Goal: Book appointment/travel/reservation

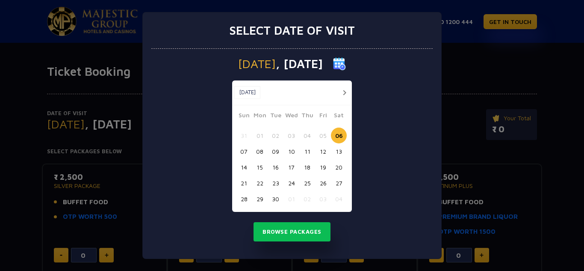
click at [341, 92] on button "button" at bounding box center [344, 92] width 11 height 11
click at [337, 152] on button "11" at bounding box center [339, 151] width 16 height 16
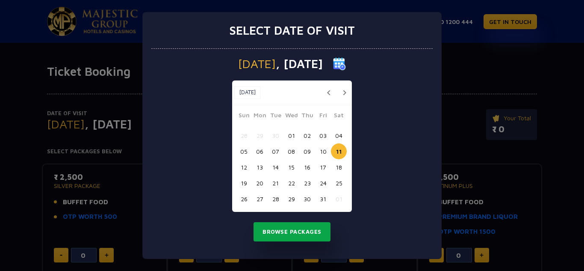
click at [268, 227] on button "Browse Packages" at bounding box center [292, 232] width 77 height 20
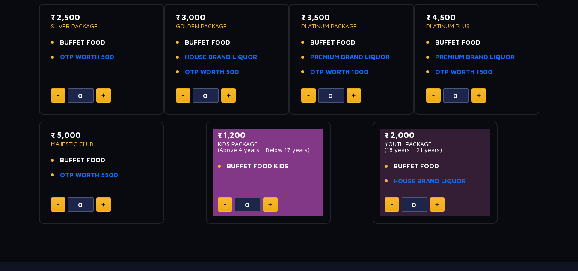
scroll to position [160, 0]
click at [63, 135] on p "₹ 5,000" at bounding box center [101, 135] width 101 height 12
click at [68, 162] on span "BUFFET FOOD" at bounding box center [82, 160] width 45 height 10
click at [74, 175] on link "OTP WORTH 5500" at bounding box center [89, 175] width 58 height 10
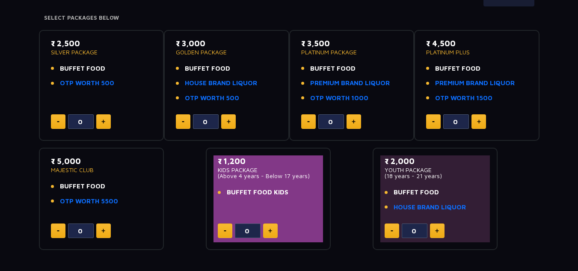
scroll to position [133, 0]
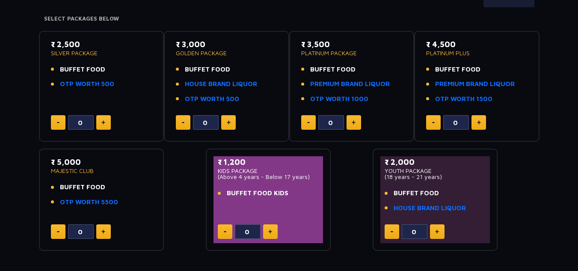
click at [61, 164] on p "₹ 5,000" at bounding box center [101, 162] width 101 height 12
click at [104, 228] on button at bounding box center [103, 231] width 15 height 15
type input "1"
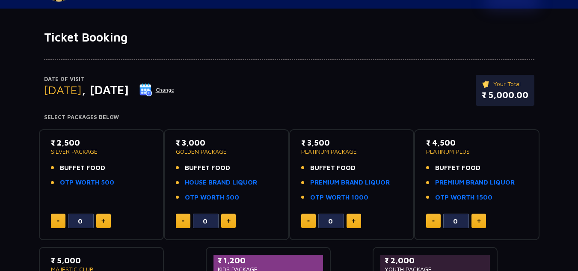
scroll to position [22, 0]
